Goal: Find specific page/section: Find specific page/section

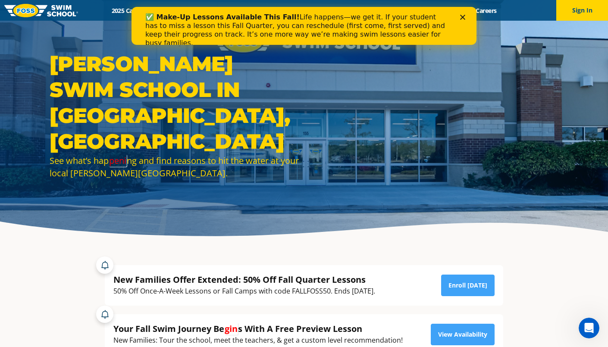
click at [180, 117] on h1 "[PERSON_NAME] Swim School in [GEOGRAPHIC_DATA], [GEOGRAPHIC_DATA]" at bounding box center [175, 103] width 250 height 104
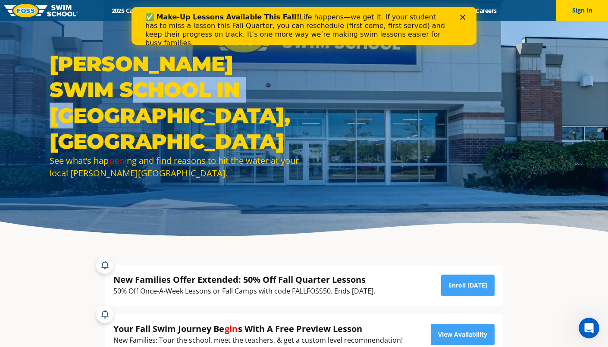
click at [180, 117] on h1 "Foss Swim School in Bolingbrook, IL" at bounding box center [175, 103] width 250 height 104
copy h1 "Bolingbrook"
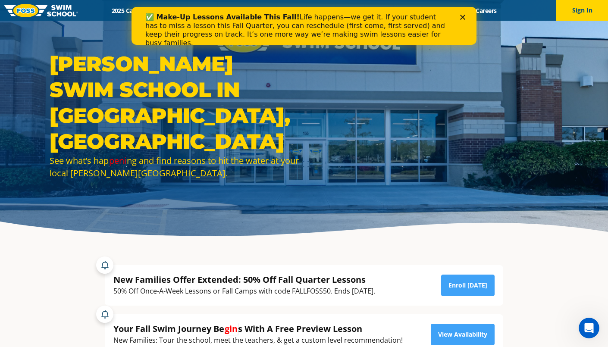
click at [419, 109] on div "Foss Swim School in Bolingbrook, IL See what’s hap peni ng and find reasons to …" at bounding box center [304, 122] width 518 height 142
click at [262, 112] on h1 "Foss Swim School in Bolingbrook, IL" at bounding box center [175, 103] width 250 height 104
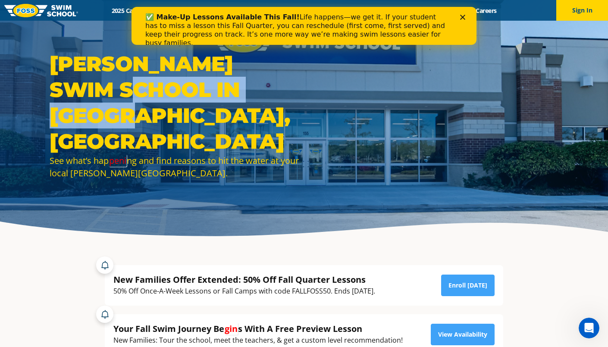
drag, startPoint x: 79, startPoint y: 115, endPoint x: 335, endPoint y: 117, distance: 256.8
click at [335, 117] on div "Foss Swim School in Bolingbrook, IL See what’s hap peni ng and find reasons to …" at bounding box center [304, 122] width 518 height 142
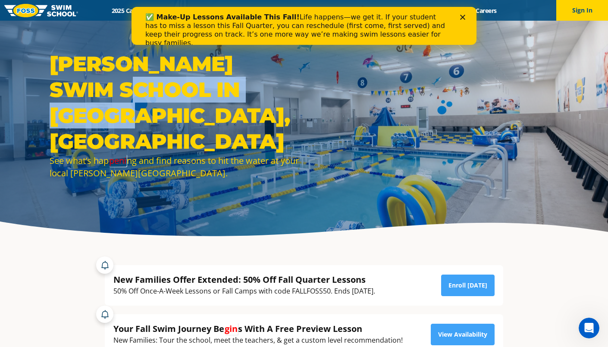
copy h1 "[GEOGRAPHIC_DATA], [GEOGRAPHIC_DATA]"
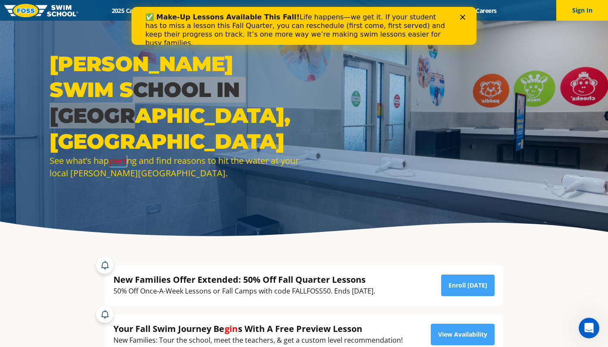
click at [463, 19] on icon "Close" at bounding box center [462, 17] width 5 height 5
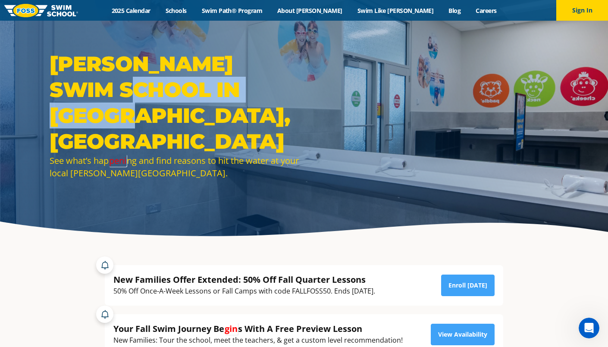
click at [375, 104] on div "Foss Swim School in Bolingbrook, IL See what’s hap peni ng and find reasons to …" at bounding box center [304, 122] width 518 height 142
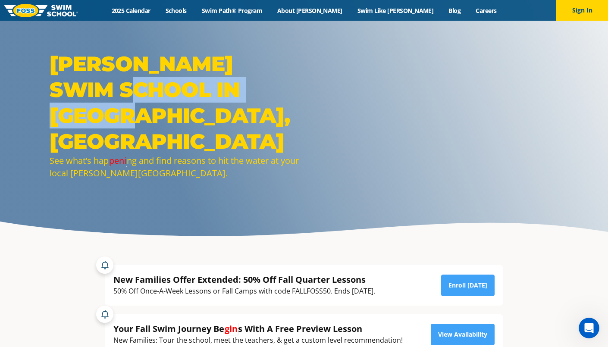
drag, startPoint x: 79, startPoint y: 114, endPoint x: 327, endPoint y: 120, distance: 247.3
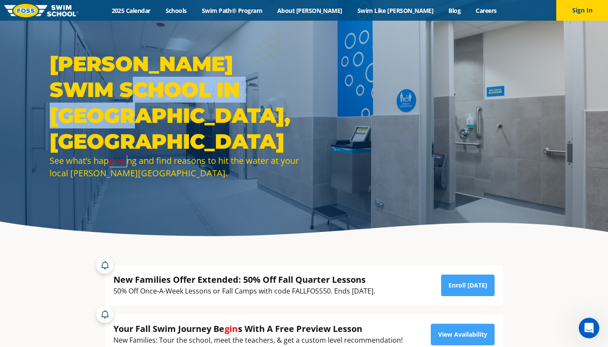
click at [327, 120] on div "Foss Swim School in Bolingbrook, IL See what’s hap peni ng and find reasons to …" at bounding box center [304, 122] width 518 height 142
copy h1 "[GEOGRAPHIC_DATA], [GEOGRAPHIC_DATA]"
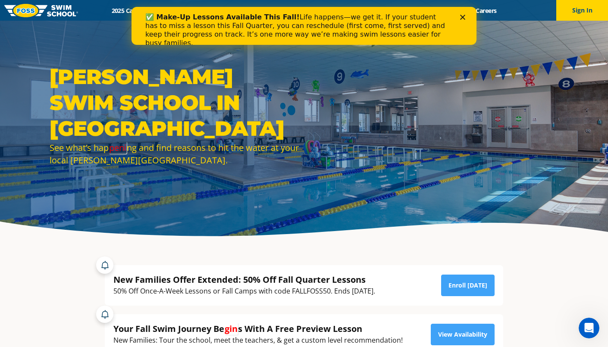
click at [463, 17] on polygon "Close" at bounding box center [462, 17] width 5 height 5
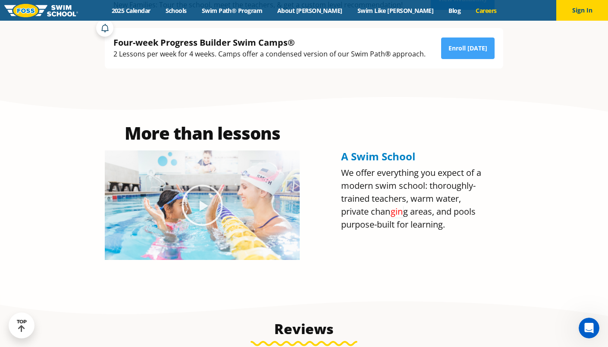
scroll to position [314, 0]
